Goal: Find specific page/section: Find specific page/section

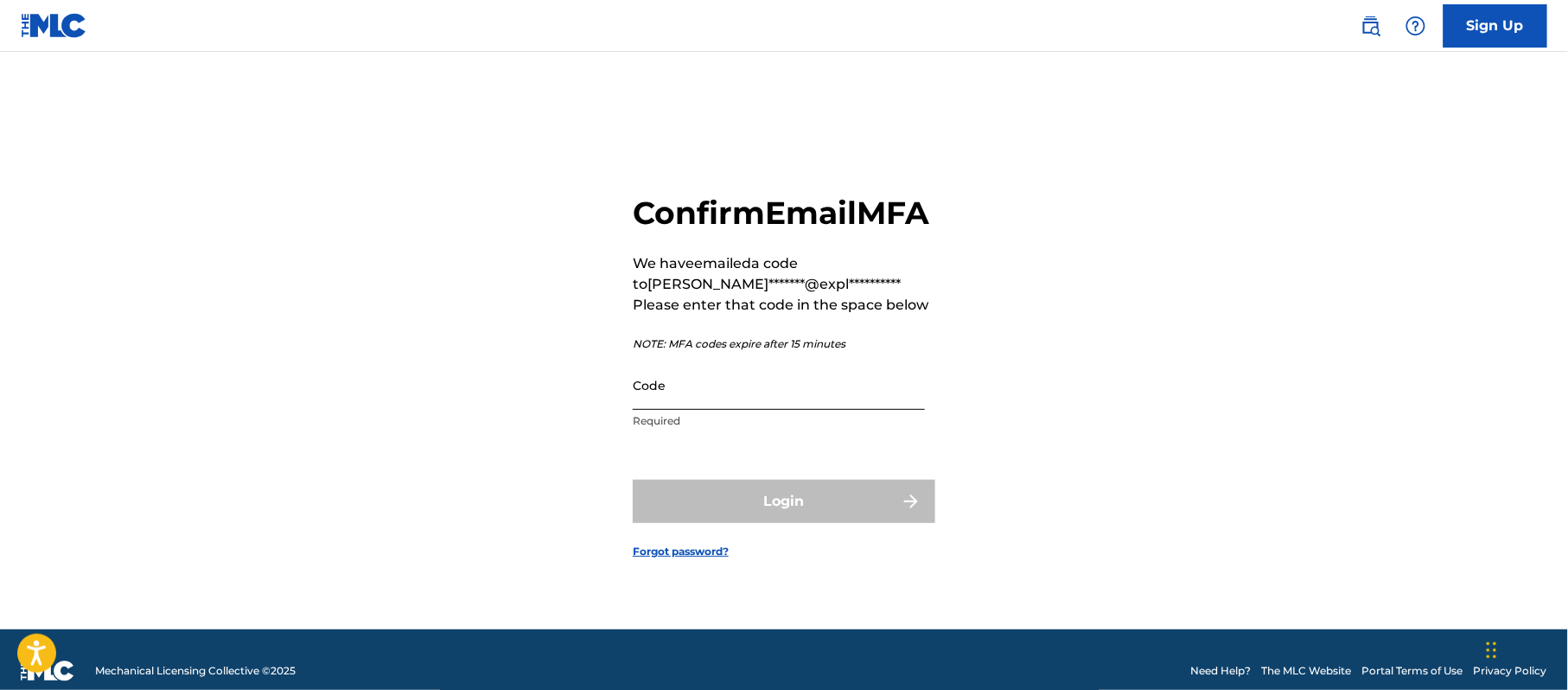
click at [657, 410] on input "Code" at bounding box center [779, 385] width 292 height 50
paste input "370271"
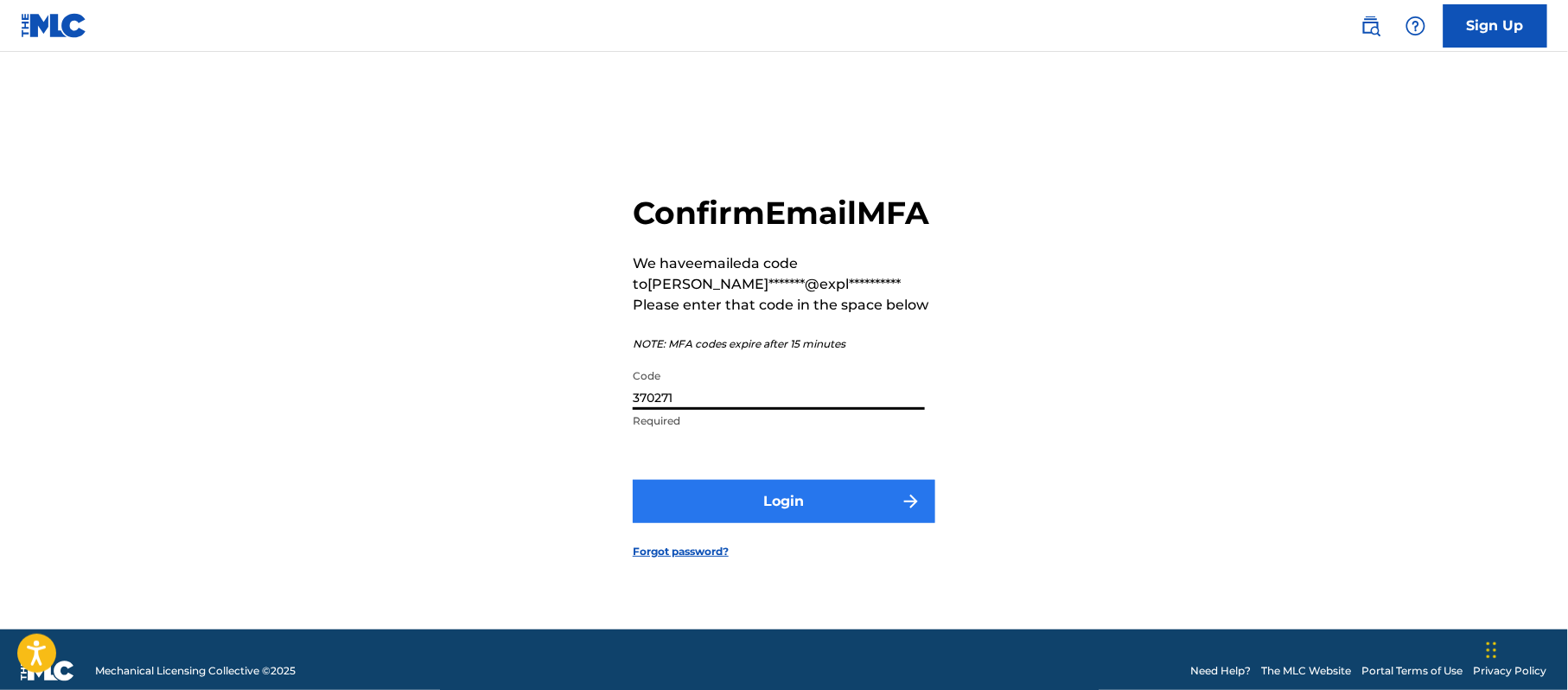
type input "370271"
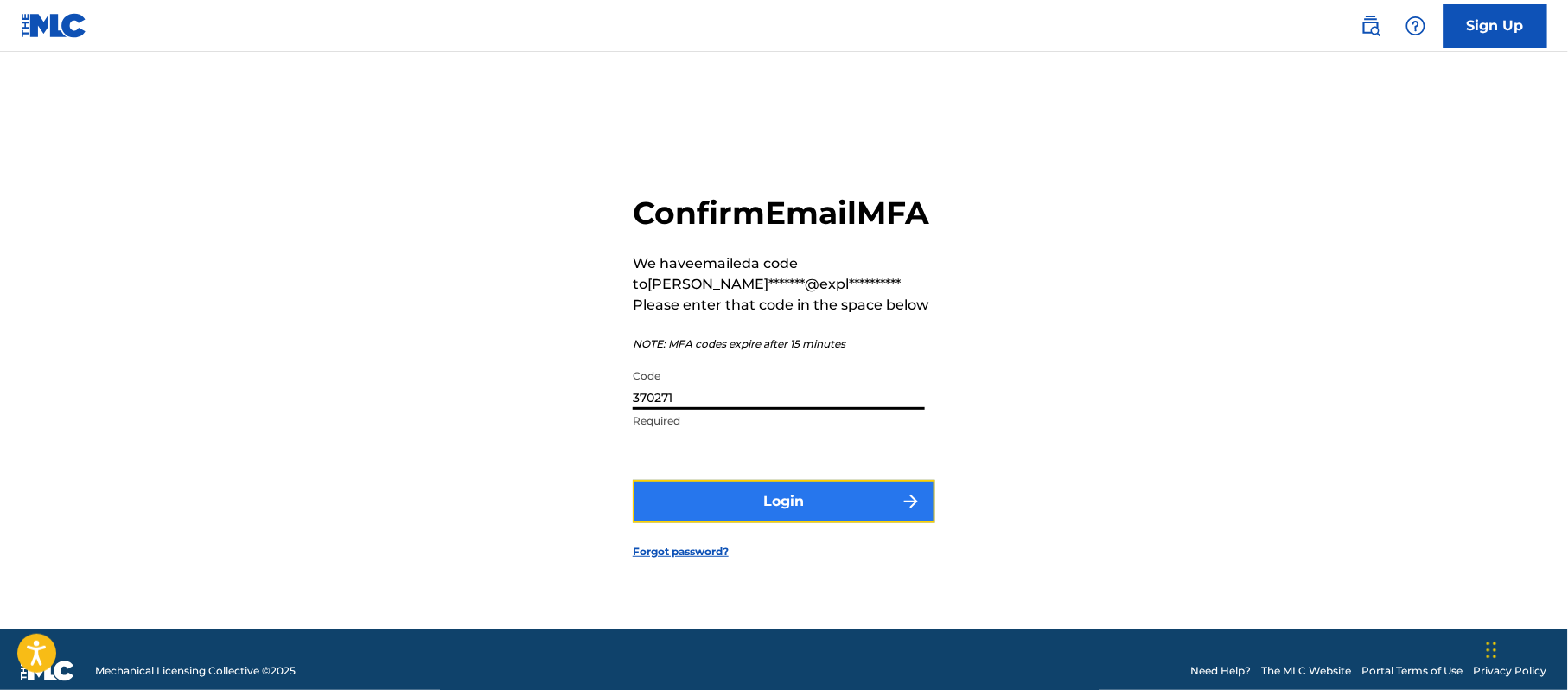
click at [713, 506] on button "Login" at bounding box center [784, 501] width 303 height 43
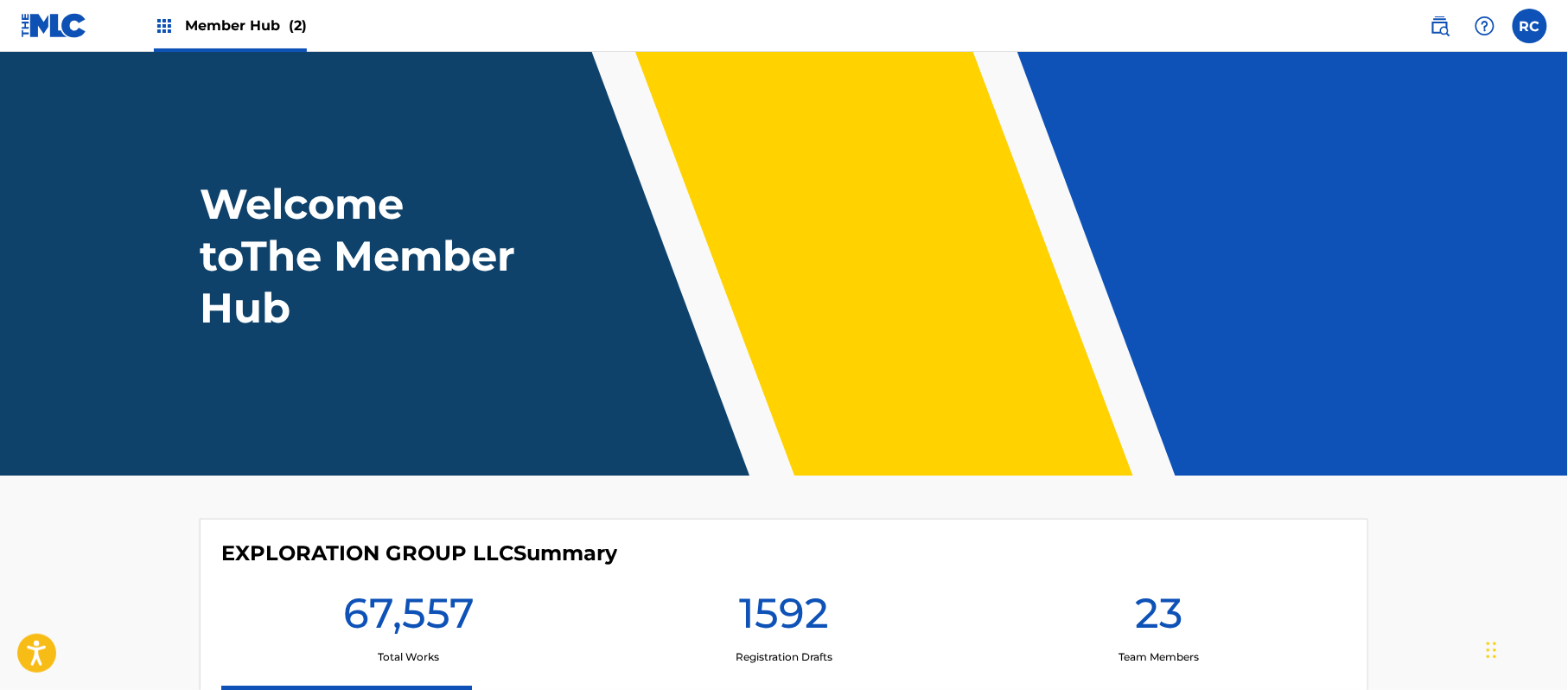
click at [226, 25] on span "Member Hub (2)" at bounding box center [245, 25] width 122 height 19
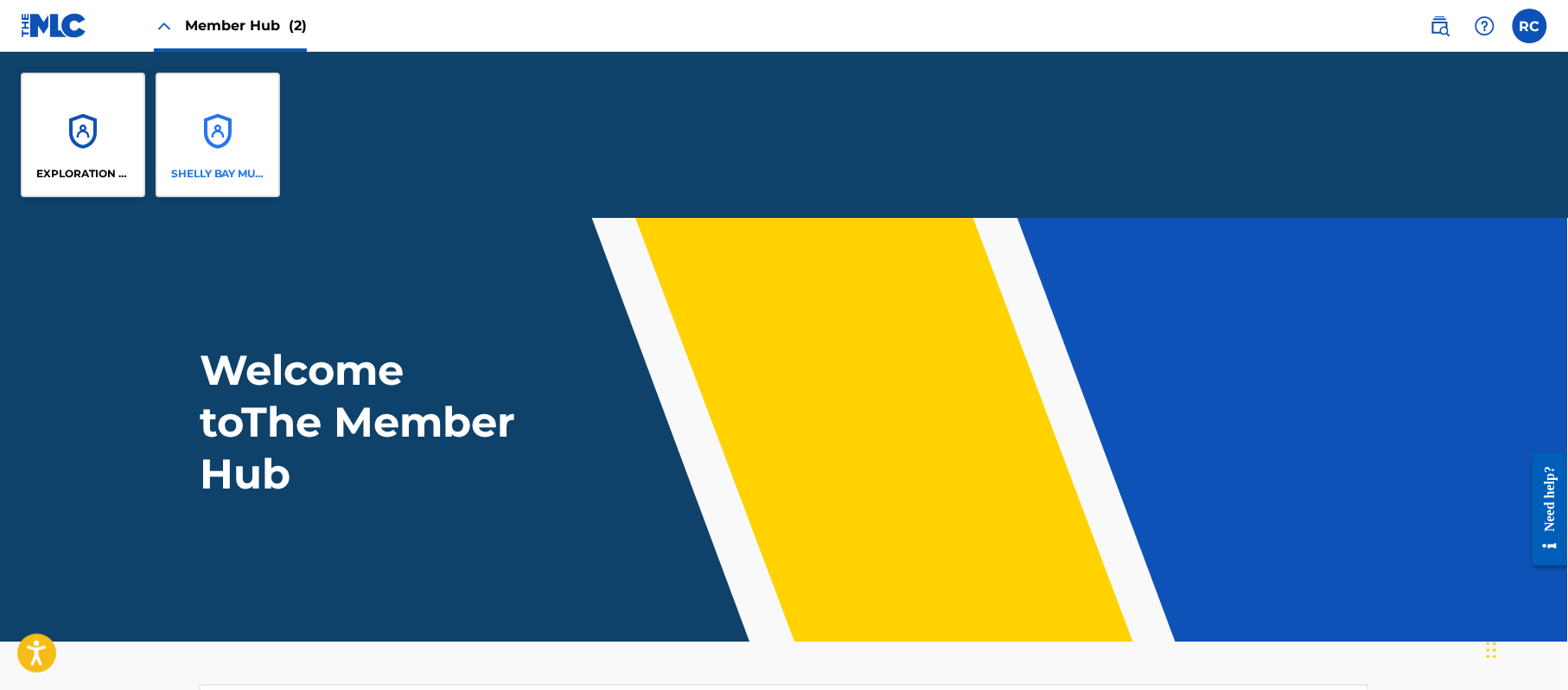
click at [205, 142] on div "SHELLY BAY MUSIC" at bounding box center [218, 135] width 125 height 125
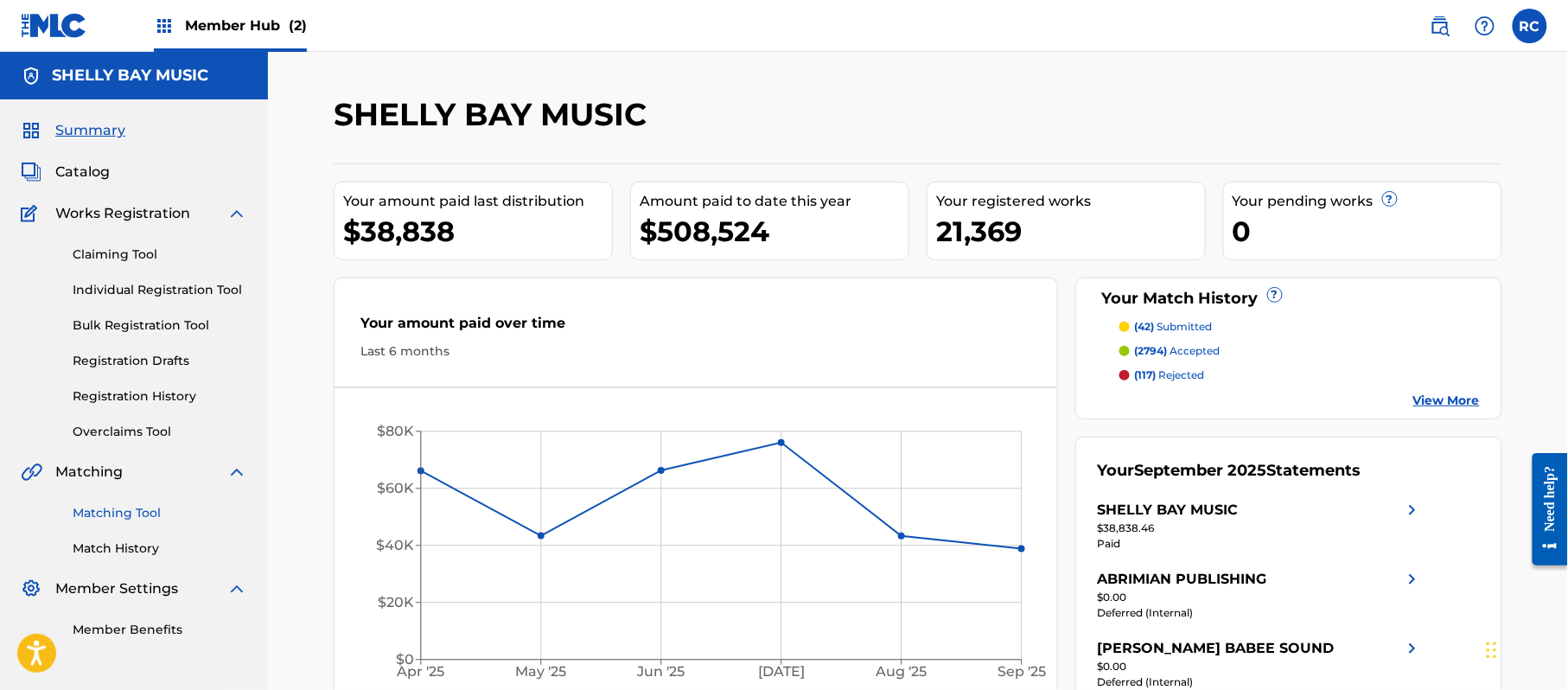
click at [107, 511] on link "Matching Tool" at bounding box center [160, 513] width 174 height 19
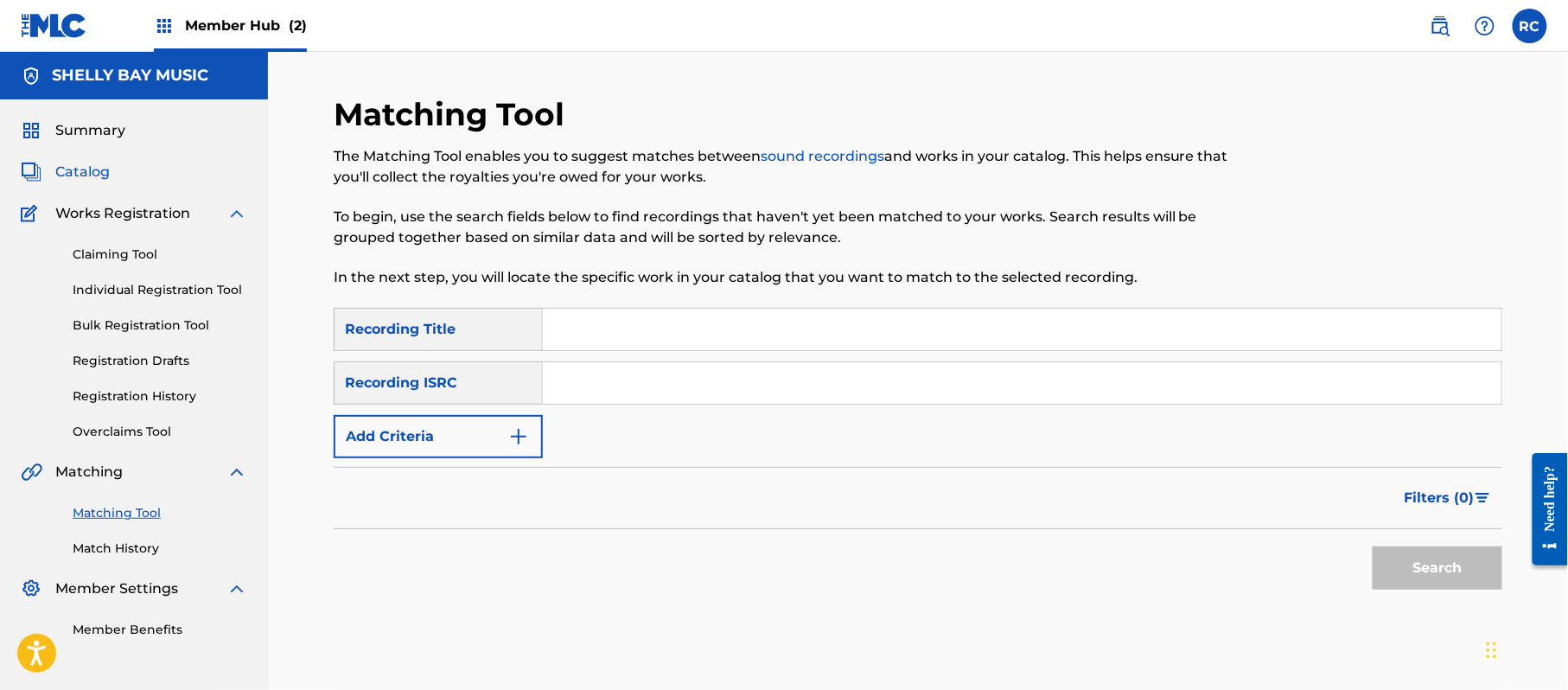
click at [94, 163] on span "Catalog" at bounding box center [83, 172] width 55 height 20
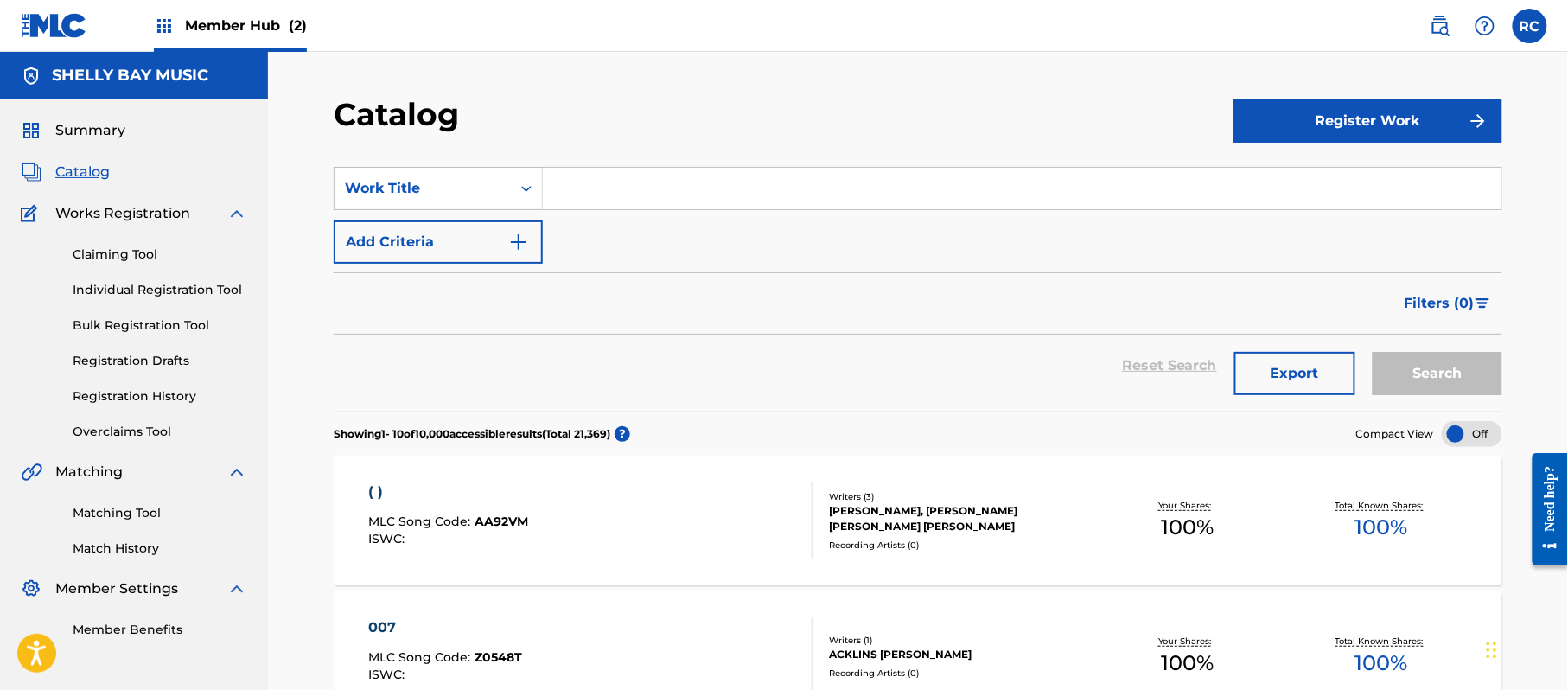
click at [610, 191] on input "Search Form" at bounding box center [1022, 188] width 958 height 42
paste input "Animal Control"
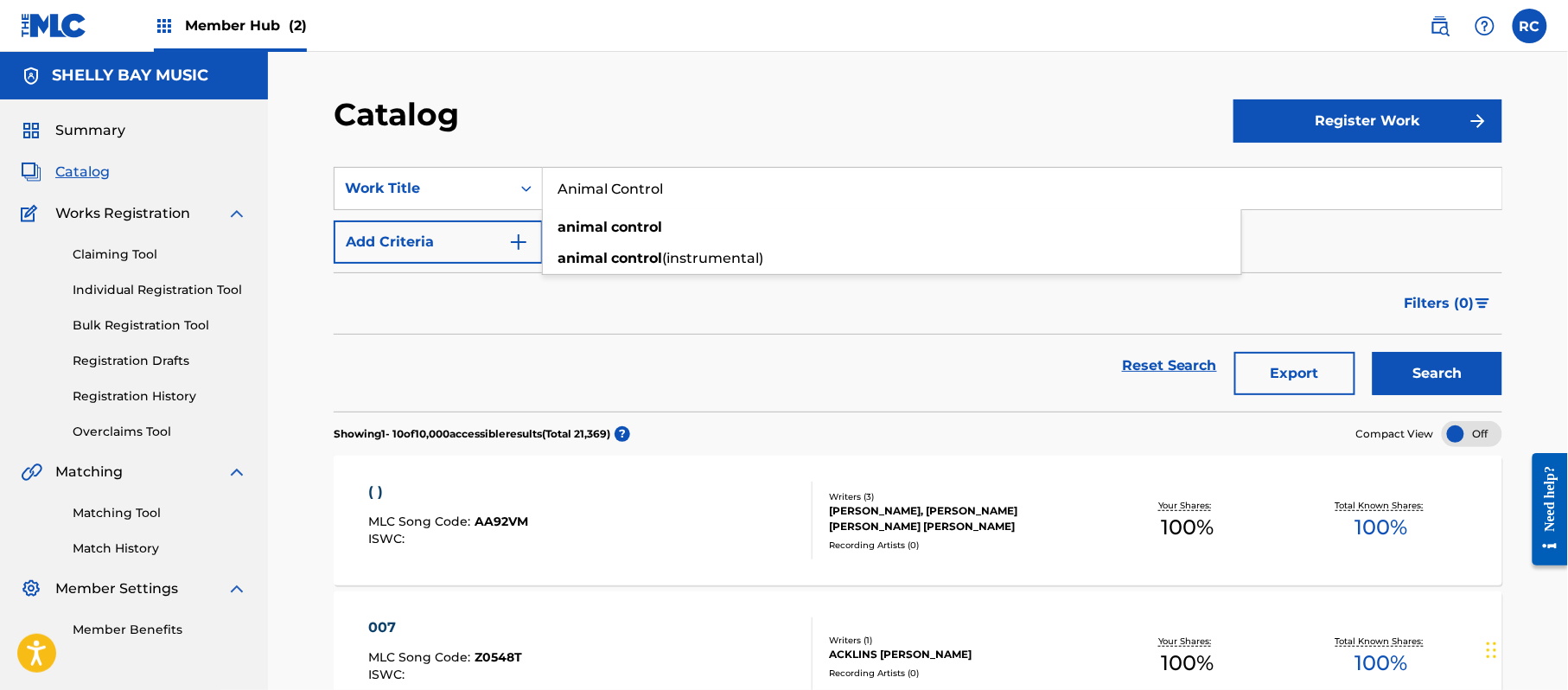
type input "Animal Control"
click at [1329, 235] on div "SearchWithCriteria781a5f40-6081-4ec4-a13a-a8a3c5814fad Work Title Animal Contro…" at bounding box center [918, 214] width 1169 height 96
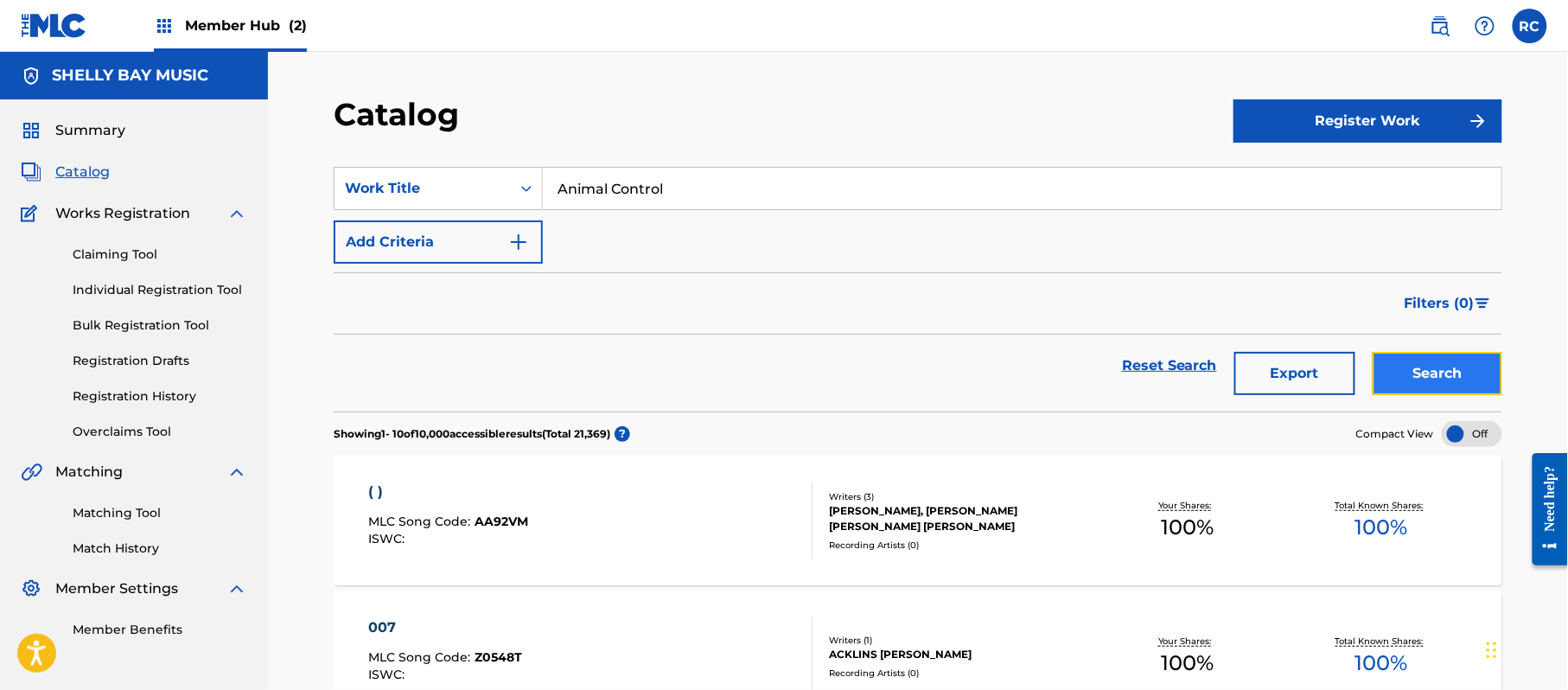
click at [1394, 364] on button "Search" at bounding box center [1437, 373] width 130 height 43
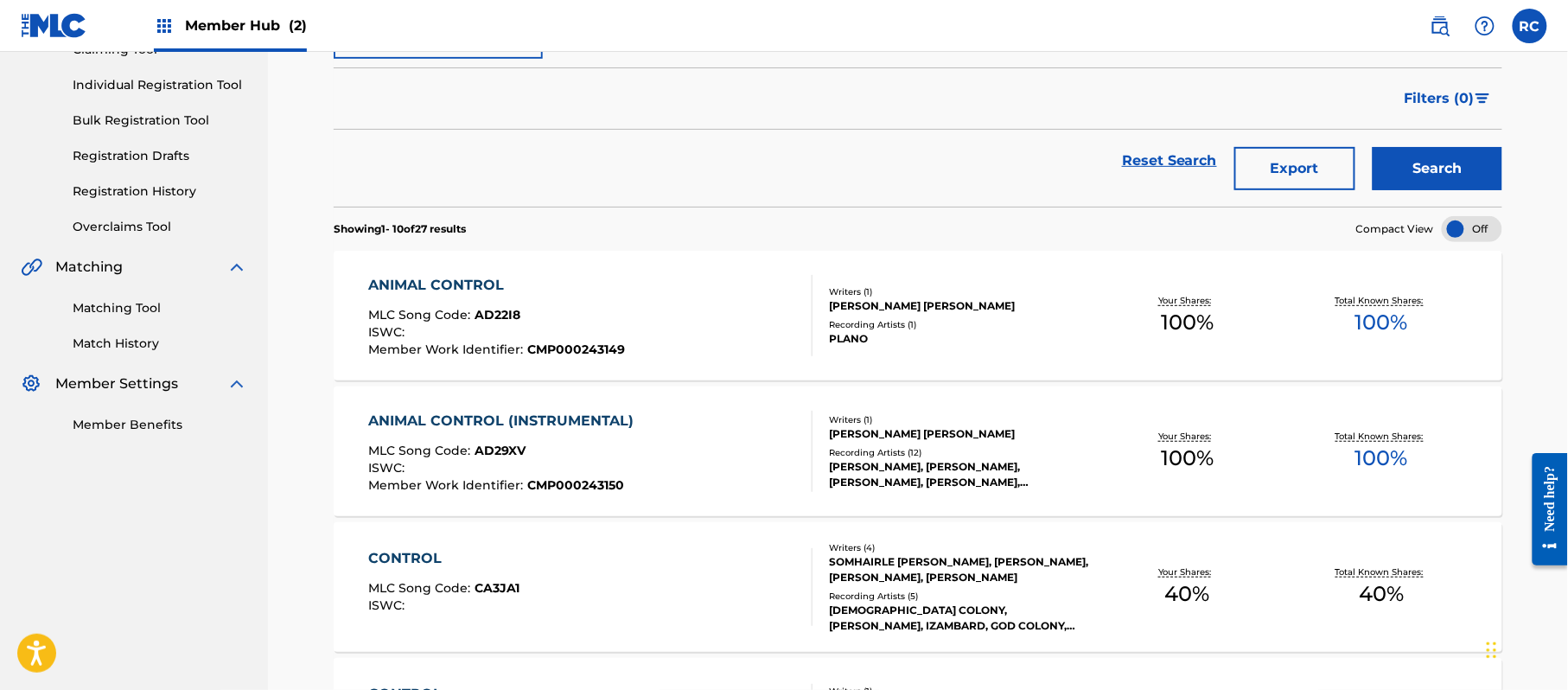
scroll to position [211, 0]
